Goal: Go to known website: Access a specific website the user already knows

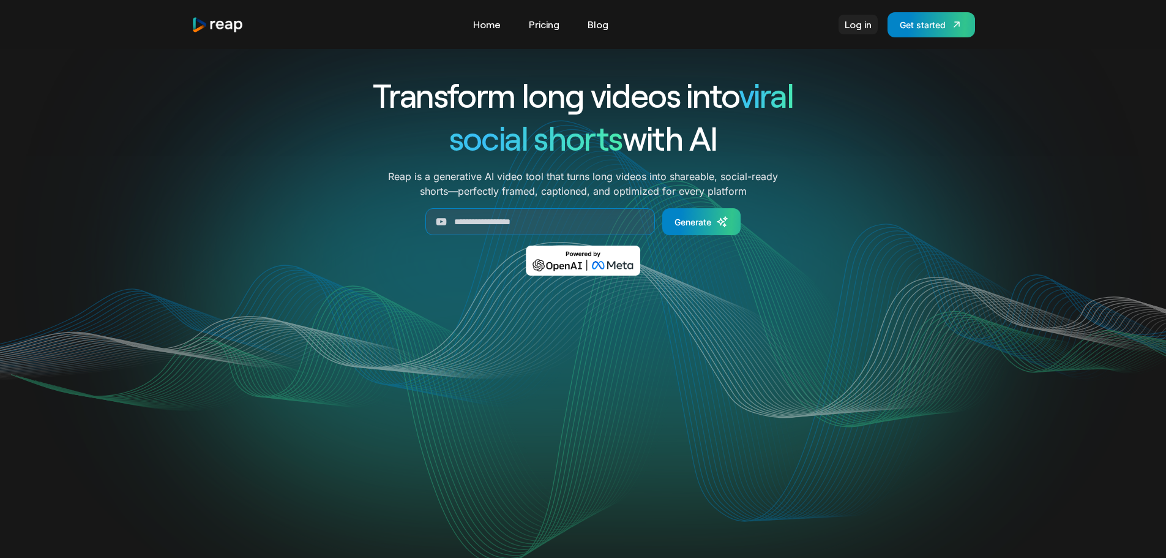
click at [866, 26] on link "Log in" at bounding box center [858, 25] width 39 height 20
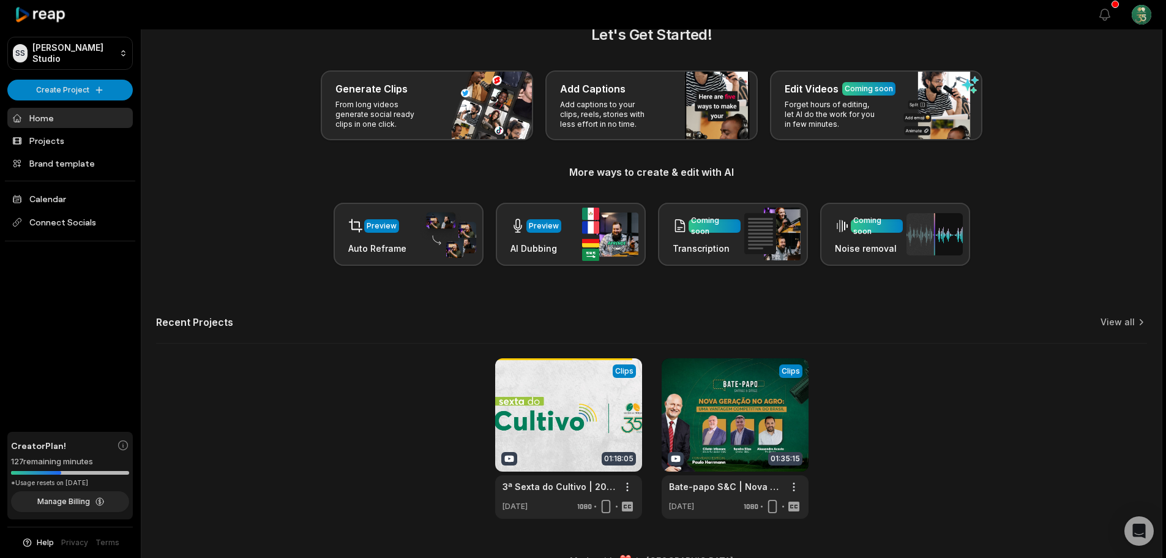
scroll to position [53, 0]
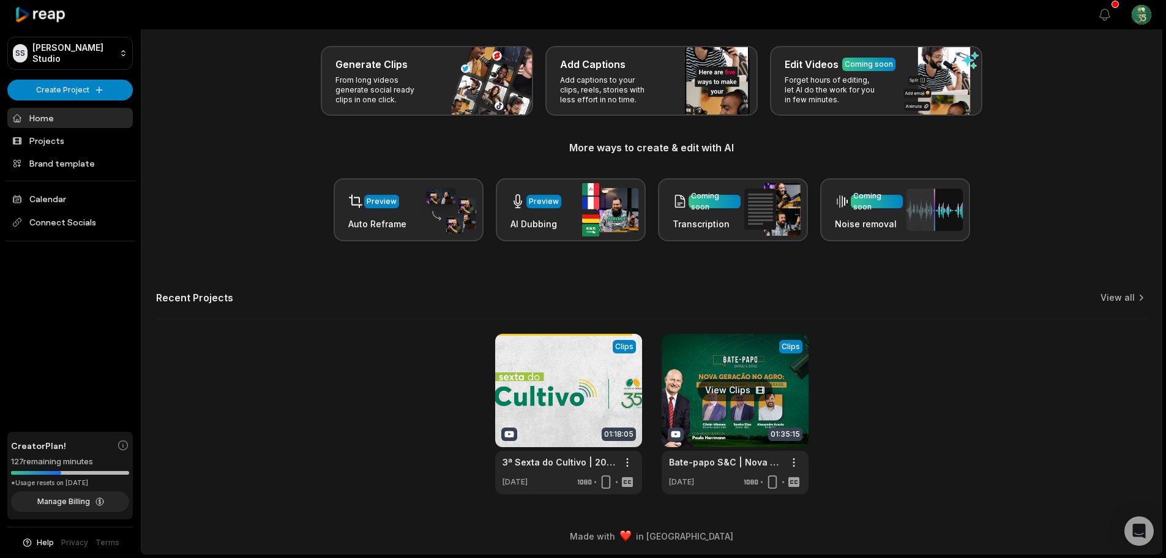
click at [751, 353] on link at bounding box center [735, 414] width 147 height 160
